Goal: Task Accomplishment & Management: Use online tool/utility

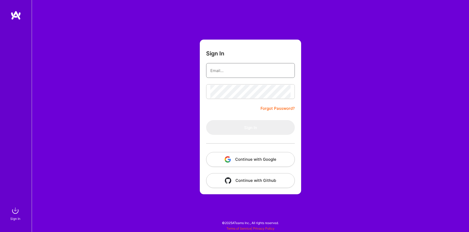
type input "[EMAIL_ADDRESS][DOMAIN_NAME]"
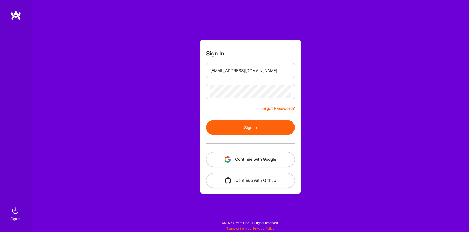
click at [218, 110] on form "Sign In [EMAIL_ADDRESS][DOMAIN_NAME] Forgot Password? Sign In Continue with Goo…" at bounding box center [250, 117] width 101 height 155
click at [231, 132] on button "Sign In" at bounding box center [250, 127] width 89 height 15
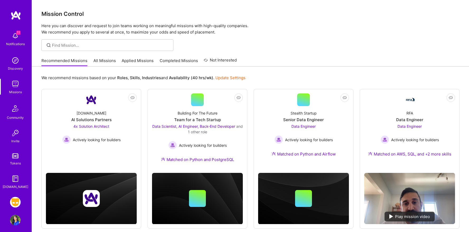
click at [16, 202] on img at bounding box center [15, 202] width 11 height 11
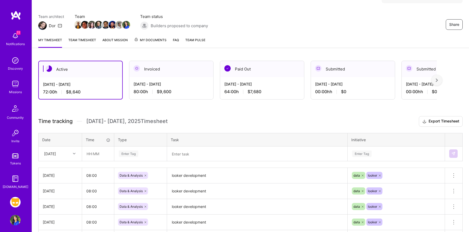
click at [132, 161] on div "Enter Tag" at bounding box center [141, 154] width 52 height 14
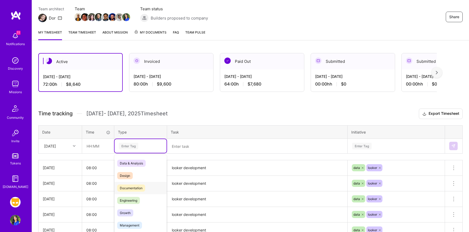
scroll to position [48, 0]
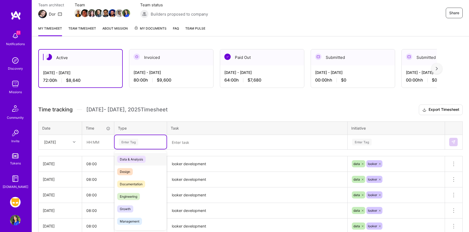
click at [131, 162] on span "Data & Analysis" at bounding box center [131, 159] width 29 height 7
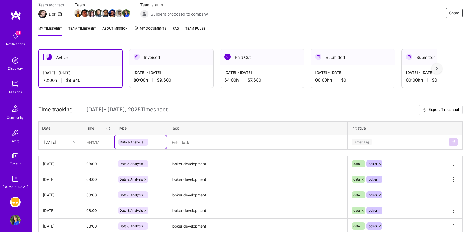
click at [187, 142] on textarea at bounding box center [257, 143] width 179 height 14
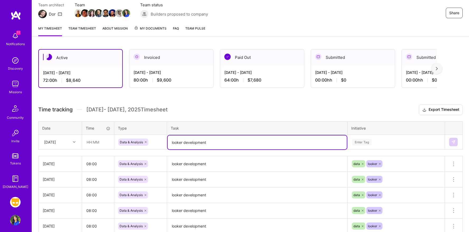
type textarea "looker development"
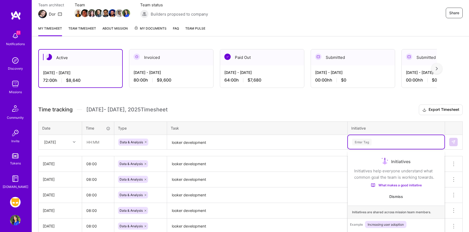
scroll to position [75, 0]
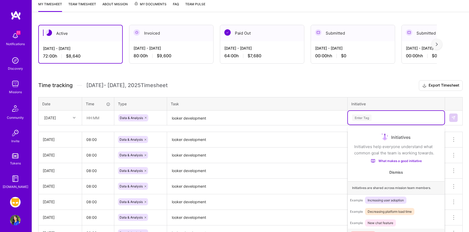
click at [363, 125] on div "option Finance Data focused, 1 of 61. 61 results available. Use Up and Down to …" at bounding box center [396, 118] width 97 height 14
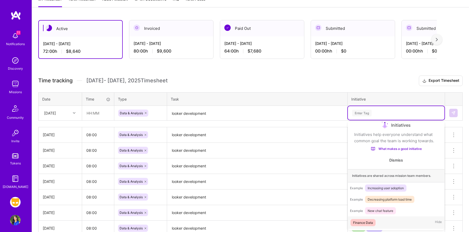
scroll to position [9, 0]
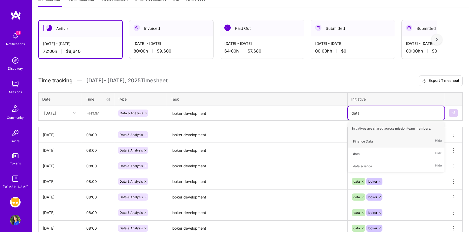
type input "data"
click at [356, 154] on div "data" at bounding box center [356, 154] width 7 height 6
type input "looker"
click at [356, 141] on div "looker" at bounding box center [357, 142] width 9 height 6
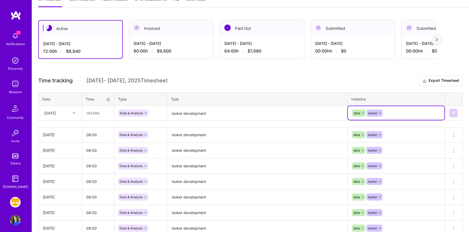
click at [298, 112] on textarea "looker development" at bounding box center [257, 113] width 179 height 14
click at [293, 74] on div "Active [DATE] - [DATE] 72:00 h $8,640 Invoiced [DATE] - [DATE] 80:00 h $9,600 P…" at bounding box center [250, 161] width 437 height 294
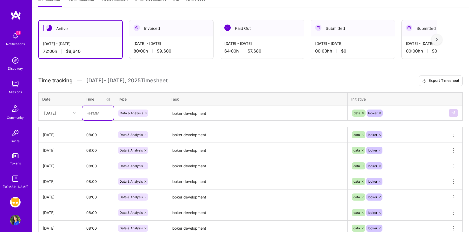
click at [100, 112] on input "text" at bounding box center [97, 113] width 31 height 14
type input "08:00"
click at [200, 78] on h3 "Time tracking [DATE] - [DATE] Timesheet Export Timesheet" at bounding box center [250, 81] width 425 height 11
click at [452, 111] on img at bounding box center [454, 113] width 4 height 4
